Goal: Task Accomplishment & Management: Manage account settings

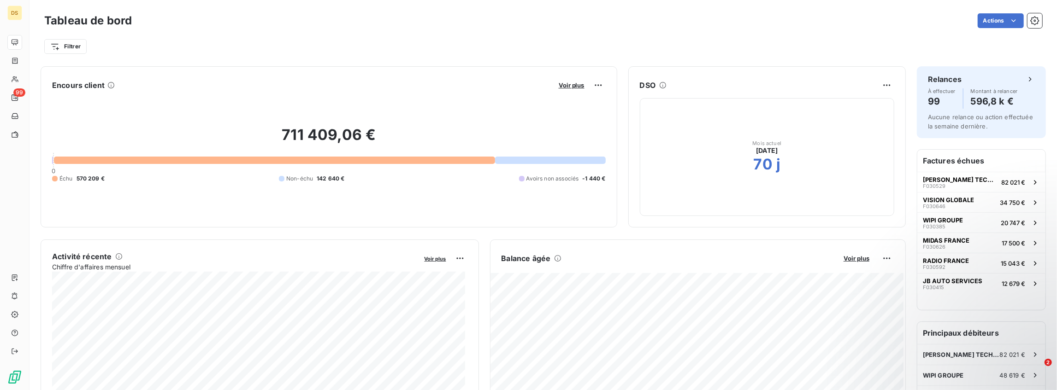
click at [317, 176] on span "142 640 €" at bounding box center [331, 179] width 28 height 8
click at [317, 181] on span "142 640 €" at bounding box center [331, 179] width 28 height 8
drag, startPoint x: 337, startPoint y: 182, endPoint x: 247, endPoint y: 138, distance: 100.2
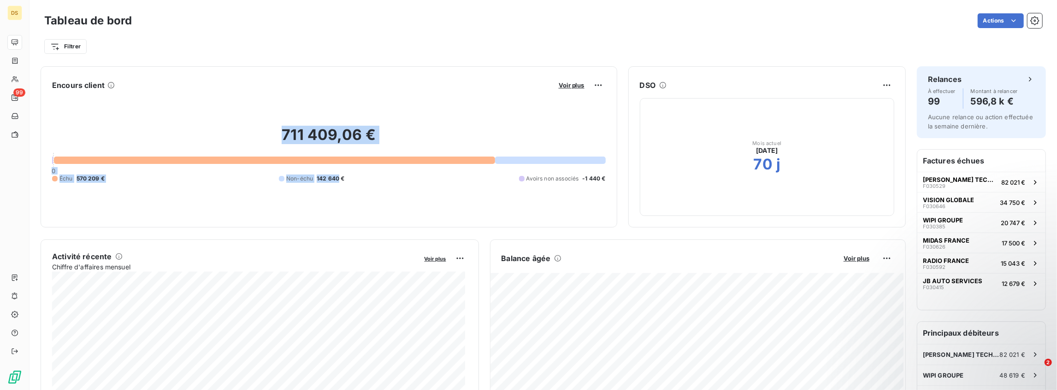
click at [249, 139] on div "711 409,06 € 0 Échu 570 209 € Non-échu 142 640 € Avoirs non associés -1 440 €" at bounding box center [329, 155] width 554 height 124
click at [247, 138] on h2 "711 409,06 €" at bounding box center [329, 140] width 554 height 28
drag, startPoint x: 201, startPoint y: 96, endPoint x: 347, endPoint y: 182, distance: 168.8
click at [345, 181] on div "711 409,06 € 0 Échu 570 209 € Non-échu 142 640 € Avoirs non associés -1 440 €" at bounding box center [329, 155] width 554 height 124
click at [347, 182] on div "Échu 570 209 € Non-échu 142 640 € Avoirs non associés -1 440 €" at bounding box center [329, 179] width 554 height 8
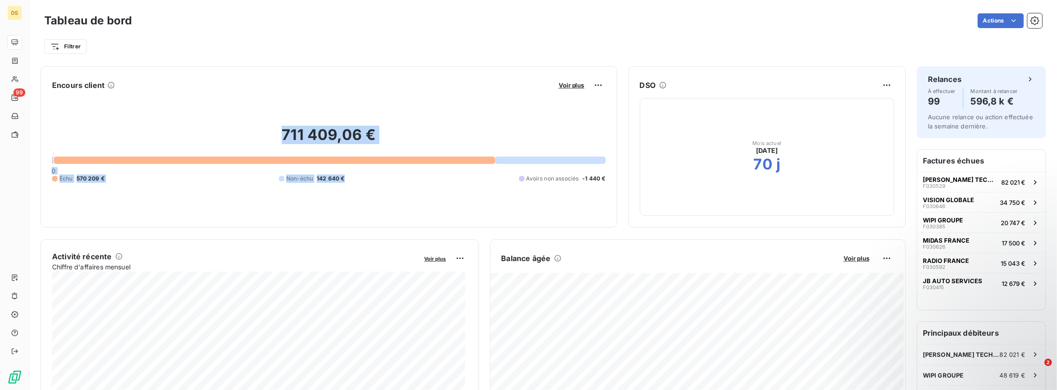
drag, startPoint x: 376, startPoint y: 188, endPoint x: 230, endPoint y: 119, distance: 161.0
click at [242, 124] on div "711 409,06 € 0 Échu 570 209 € Non-échu 142 640 € Avoirs non associés -1 440 €" at bounding box center [329, 155] width 554 height 124
click at [230, 119] on div "711 409,06 € 0 Échu 570 209 € Non-échu 142 640 € Avoirs non associés -1 440 €" at bounding box center [329, 155] width 554 height 124
click at [229, 117] on div "711 409,06 € 0 Échu 570 209 € Non-échu 142 640 € Avoirs non associés -1 440 €" at bounding box center [329, 155] width 554 height 124
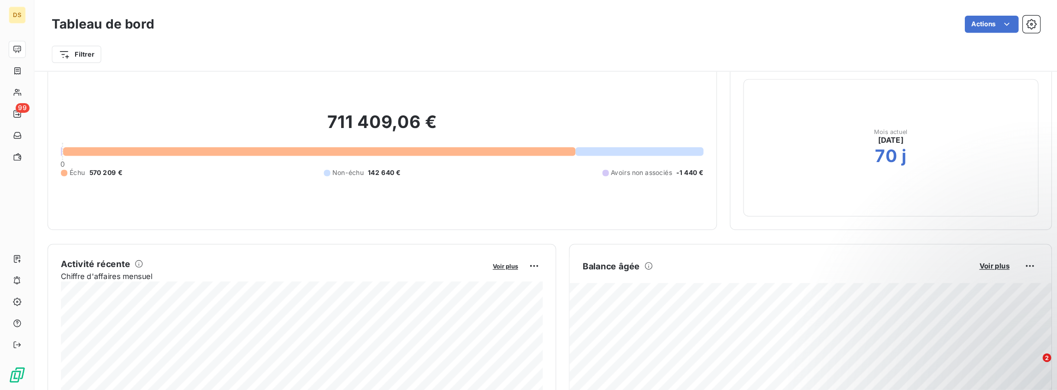
scroll to position [31, 0]
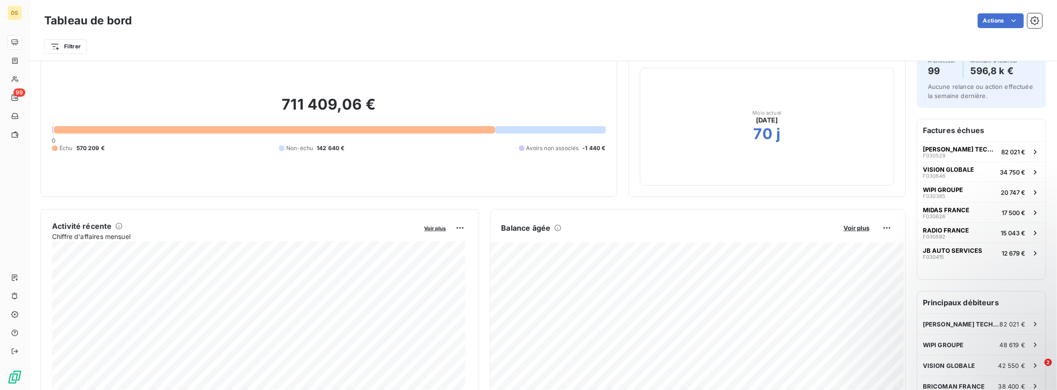
click at [295, 106] on h2 "711 409,06 €" at bounding box center [329, 109] width 554 height 28
click at [293, 134] on div "711 409,06 € 0 Échu 570 209 € Non-échu 142 640 € Avoirs non associés -1 440 €" at bounding box center [329, 124] width 554 height 124
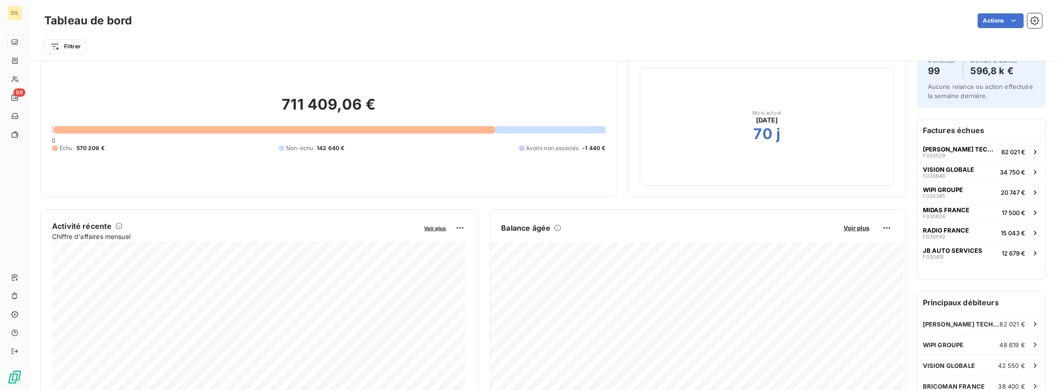
click at [820, 29] on div "Tableau de bord Actions" at bounding box center [543, 20] width 998 height 19
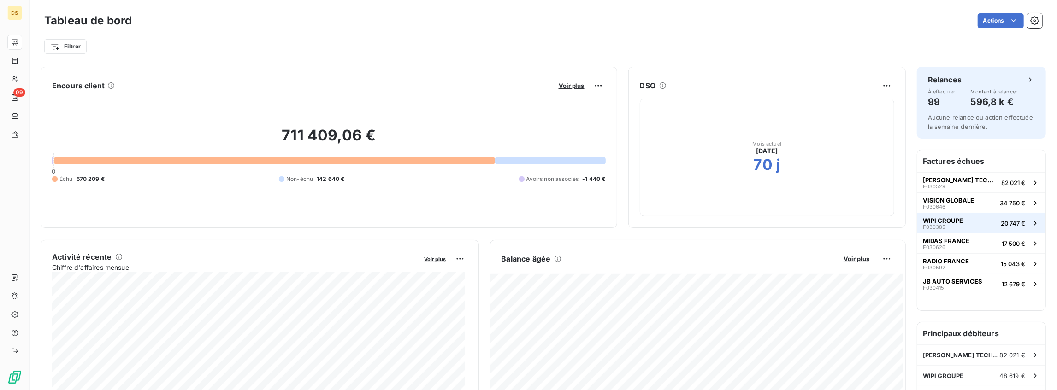
scroll to position [0, 0]
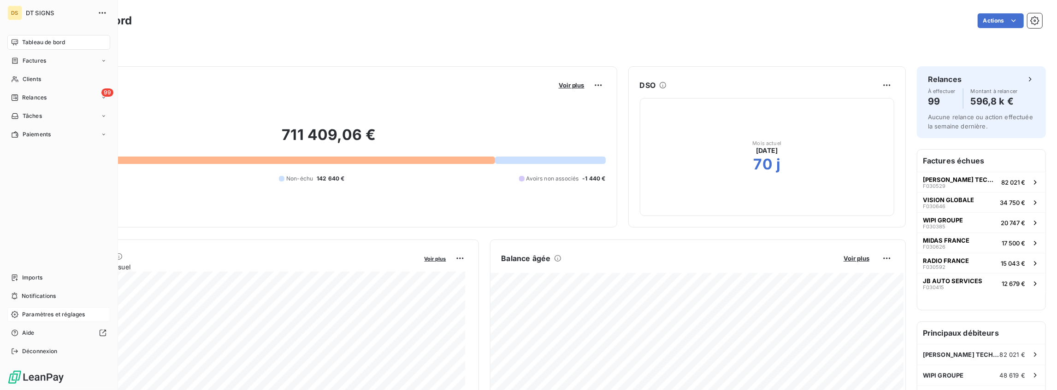
click at [53, 320] on div "Paramètres et réglages" at bounding box center [58, 314] width 103 height 15
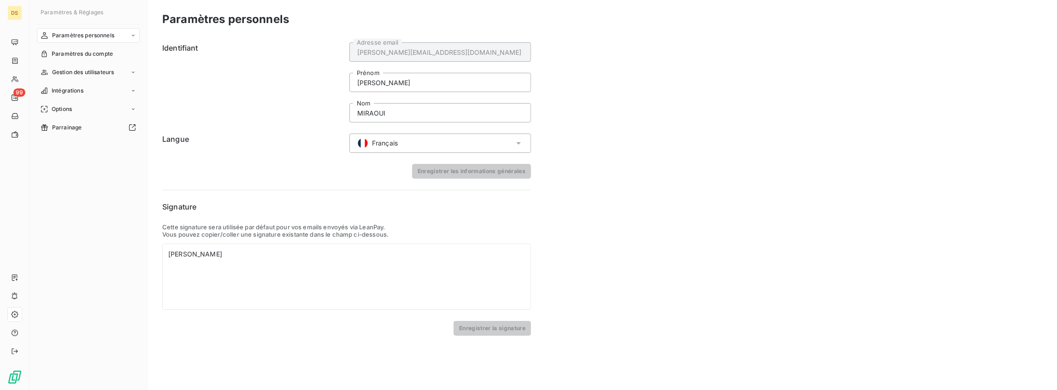
click at [196, 228] on p "Cette signature sera utilisée par défaut pour vos emails envoyés via LeanPay." at bounding box center [346, 227] width 369 height 7
click at [227, 229] on p "Cette signature sera utilisée par défaut pour vos emails envoyés via LeanPay." at bounding box center [346, 227] width 369 height 7
drag, startPoint x: 220, startPoint y: 231, endPoint x: 371, endPoint y: 234, distance: 151.2
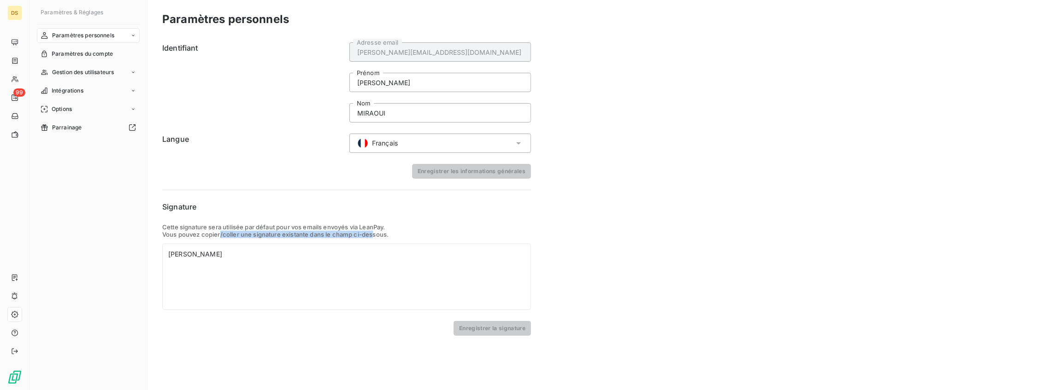
click at [371, 234] on p "Vous pouvez copier/coller une signature existante dans le champ ci-dessous." at bounding box center [346, 234] width 369 height 7
drag, startPoint x: 403, startPoint y: 233, endPoint x: 331, endPoint y: 224, distance: 72.0
click at [332, 224] on span "Cette signature sera utilisée par défaut pour vos emails envoyés via LeanPay. V…" at bounding box center [346, 231] width 369 height 15
click at [331, 224] on p "Cette signature sera utilisée par défaut pour vos emails envoyés via LeanPay." at bounding box center [346, 227] width 369 height 7
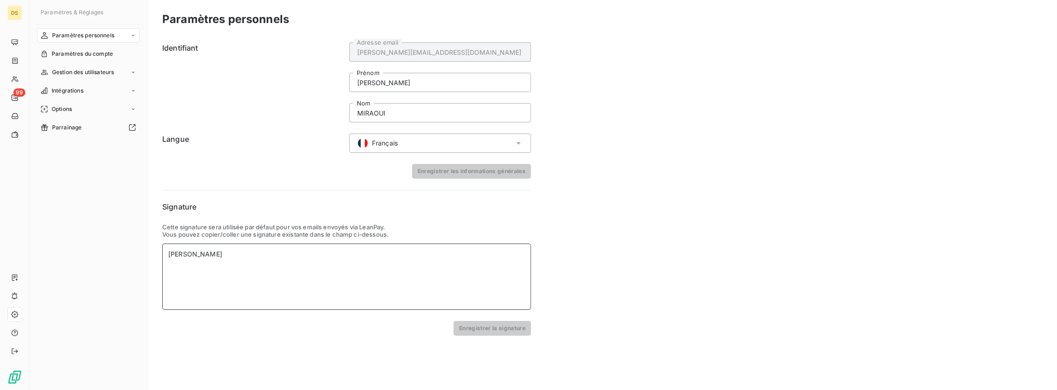
click at [280, 254] on div "[PERSON_NAME]" at bounding box center [346, 254] width 357 height 9
